Goal: Check status: Check status

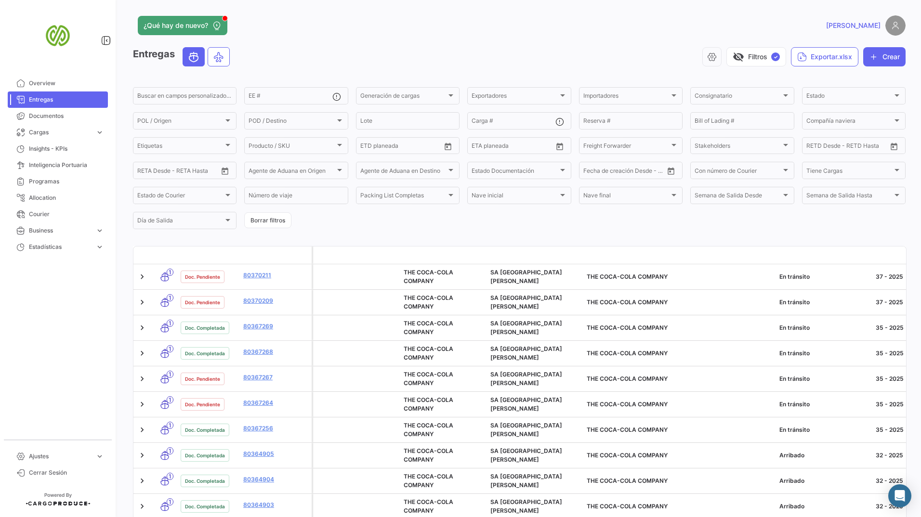
click at [302, 105] on form "Buscar en campos personalizados... EE # Generación de cargas Generación de carg…" at bounding box center [519, 158] width 772 height 145
click at [300, 100] on input "EE #" at bounding box center [289, 97] width 83 height 7
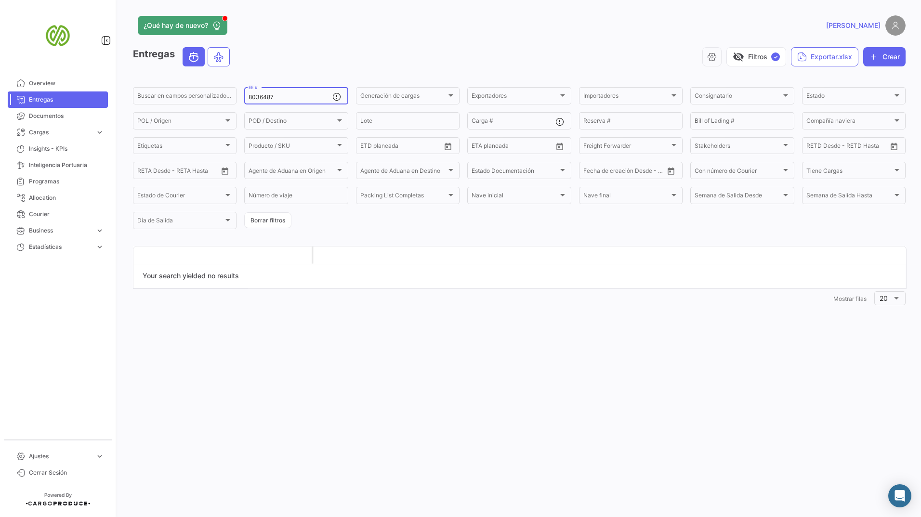
type input "8036487"
click at [278, 103] on div "8036487 EE #" at bounding box center [289, 95] width 83 height 19
drag, startPoint x: 280, startPoint y: 99, endPoint x: 213, endPoint y: 91, distance: 68.0
click at [0, 0] on div "Buscar en campos personalizados... 8036487 EE # Generación de cargas Generación…" at bounding box center [0, 0] width 0 height 0
click at [752, 51] on button "visibility_off Filtros ✓" at bounding box center [756, 56] width 60 height 19
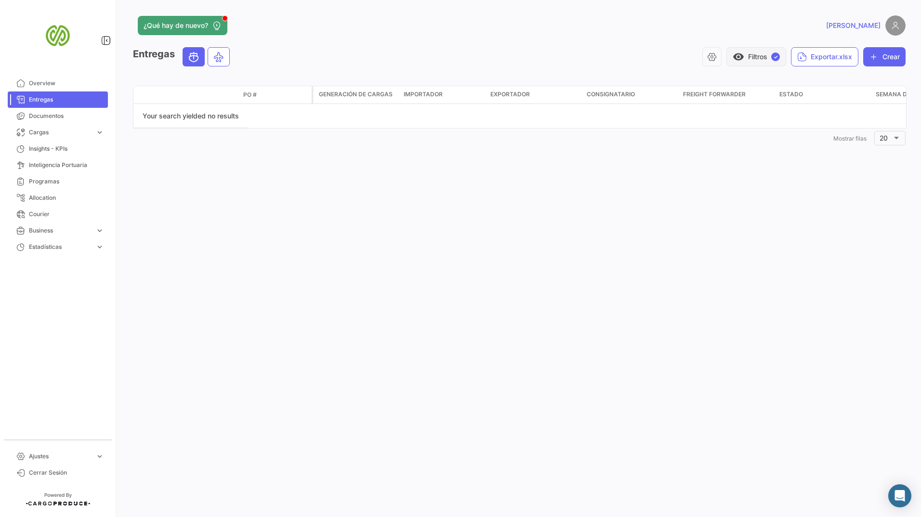
click at [759, 53] on button "visibility Filtros ✓" at bounding box center [756, 56] width 60 height 19
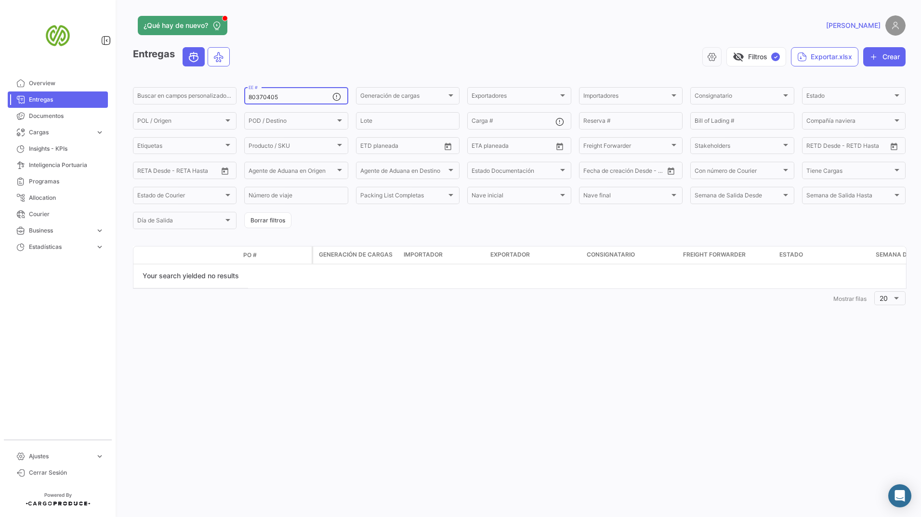
click at [307, 103] on div "80370405 EE #" at bounding box center [289, 95] width 83 height 19
drag, startPoint x: 301, startPoint y: 103, endPoint x: 226, endPoint y: 107, distance: 74.8
click at [226, 107] on form "Buscar en campos personalizados... 80370405 EE # Generación de cargas Generació…" at bounding box center [519, 158] width 772 height 145
drag, startPoint x: 226, startPoint y: 107, endPoint x: 358, endPoint y: 45, distance: 145.8
click at [358, 45] on app-header "¿Qué hay de nuevo? [PERSON_NAME]" at bounding box center [519, 31] width 772 height 32
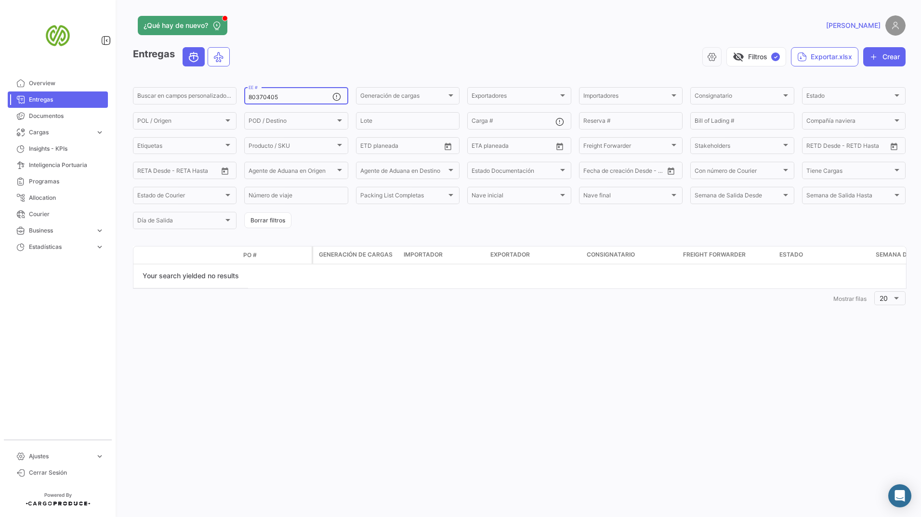
click at [301, 98] on input "80370405" at bounding box center [289, 97] width 83 height 7
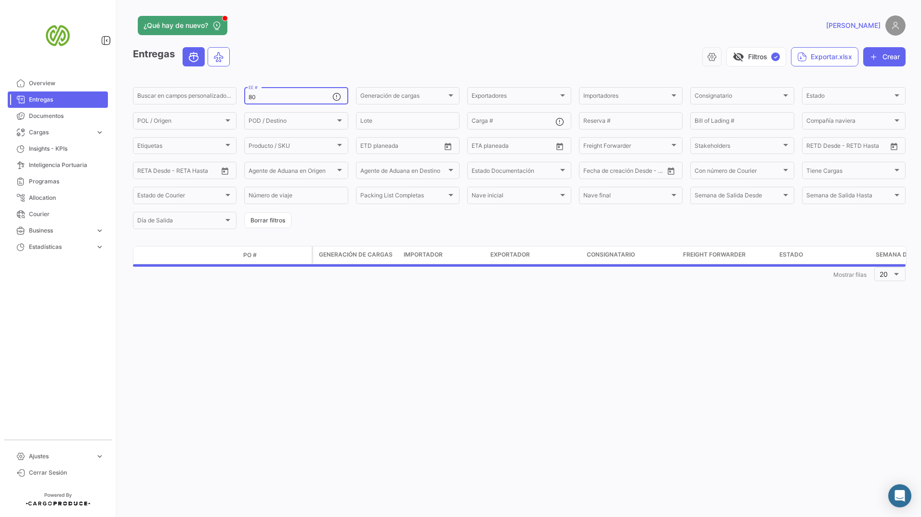
type input "8"
click at [740, 54] on span "visibility_off" at bounding box center [738, 57] width 12 height 12
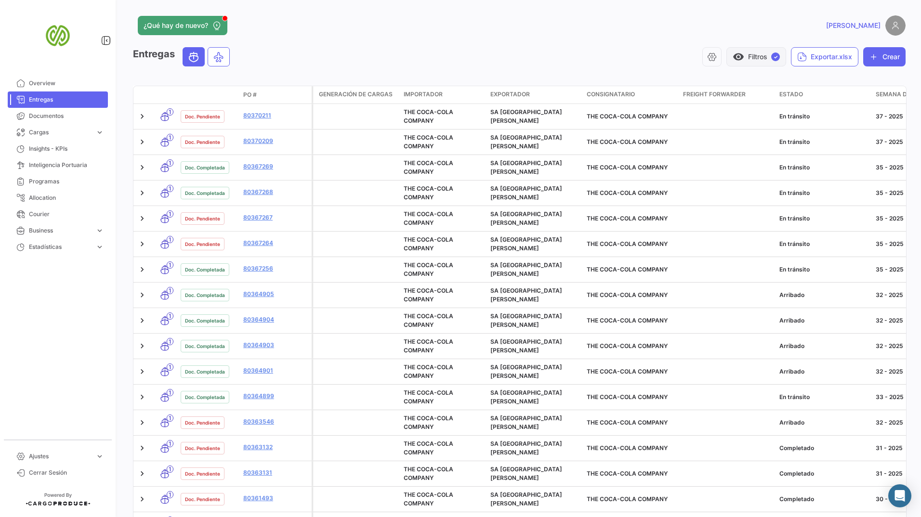
click at [740, 54] on button "visibility Filtros ✓" at bounding box center [756, 56] width 60 height 19
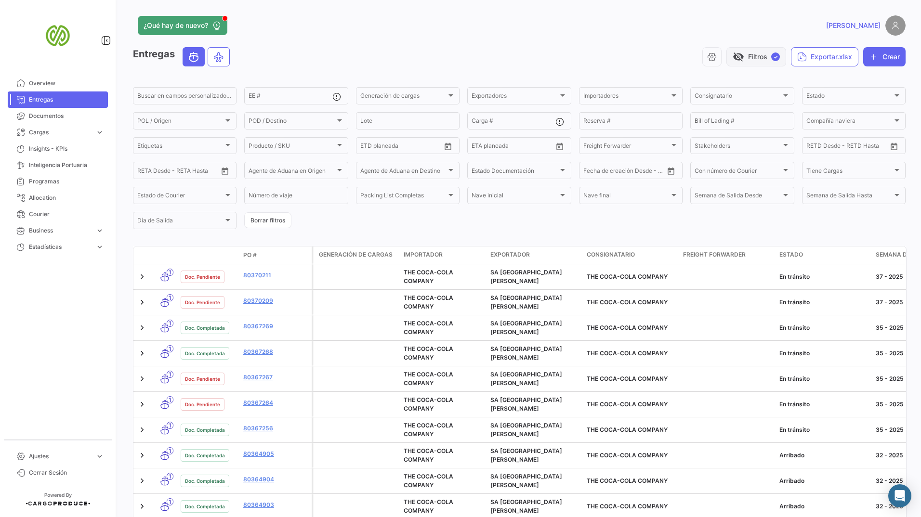
click at [771, 57] on span "✓" at bounding box center [775, 56] width 9 height 9
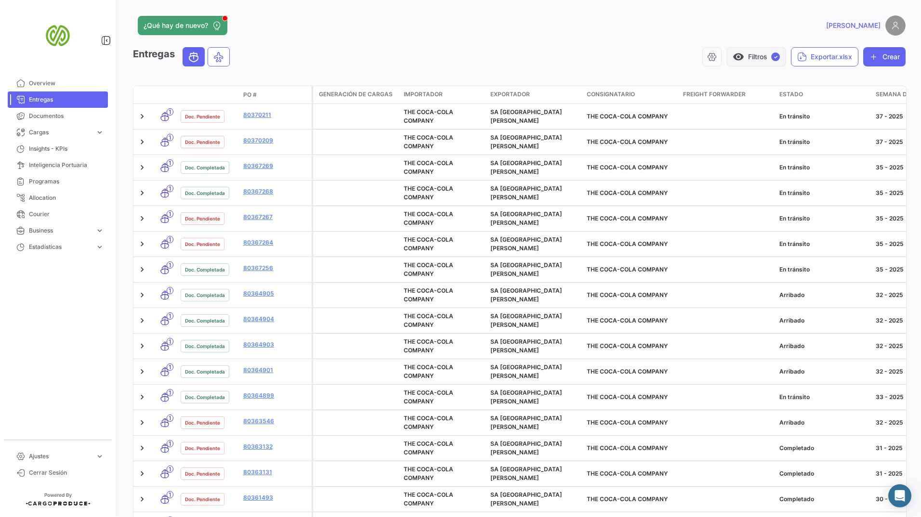
click at [771, 57] on span "✓" at bounding box center [775, 56] width 9 height 9
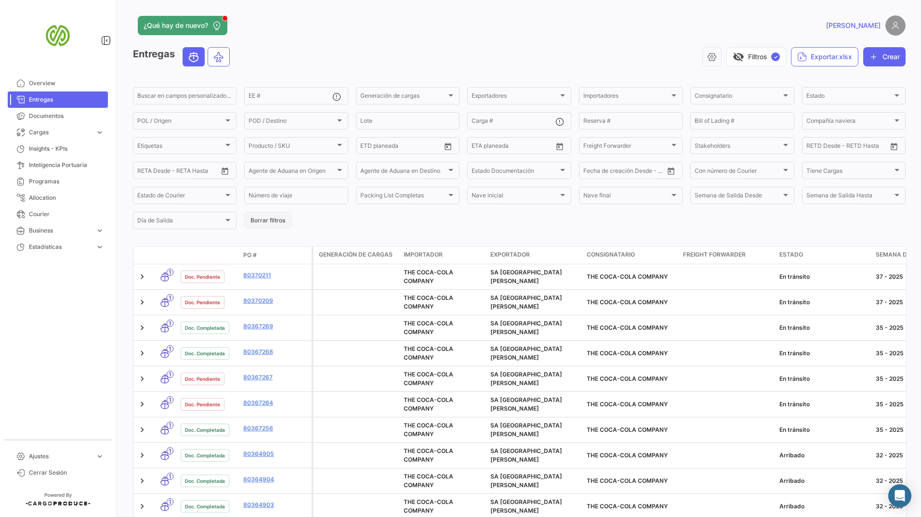
click at [283, 217] on button "Borrar filtros" at bounding box center [267, 220] width 47 height 16
click at [305, 99] on input "EE #" at bounding box center [289, 97] width 83 height 7
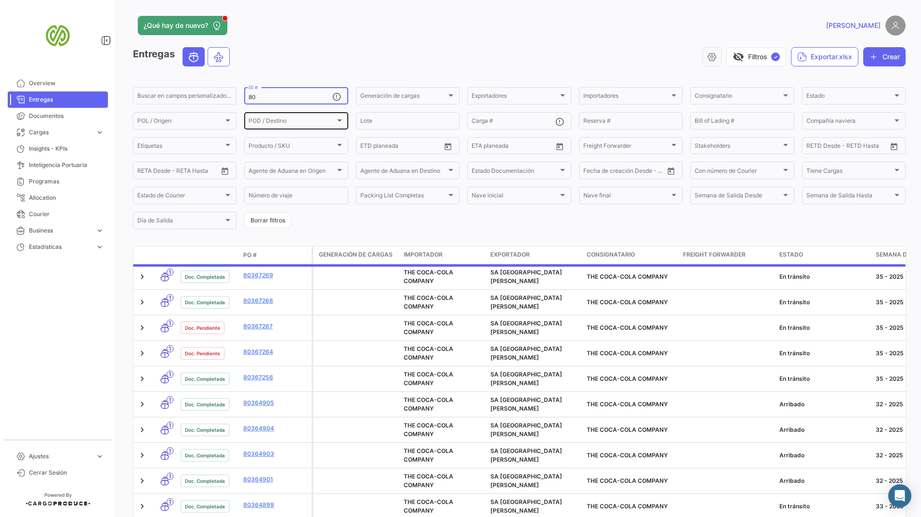
type input "8"
paste input "80364874"
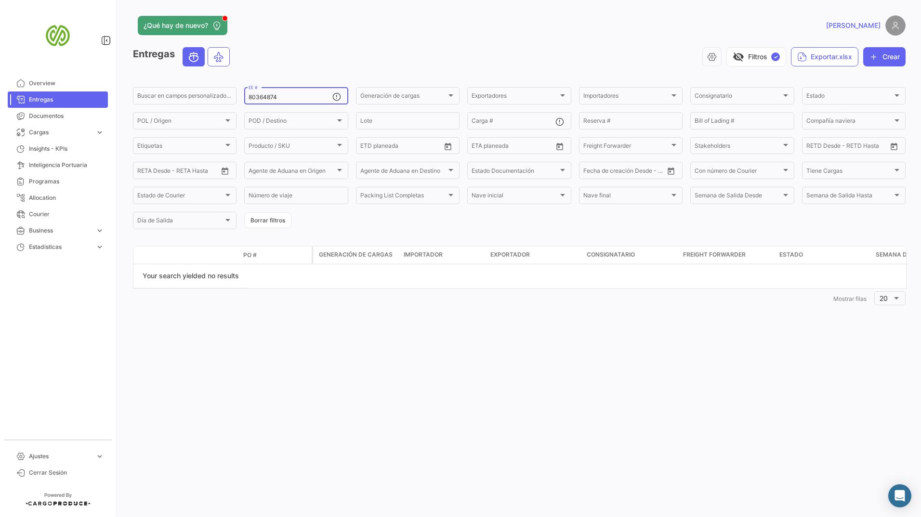
type input "80364874"
